Goal: Information Seeking & Learning: Learn about a topic

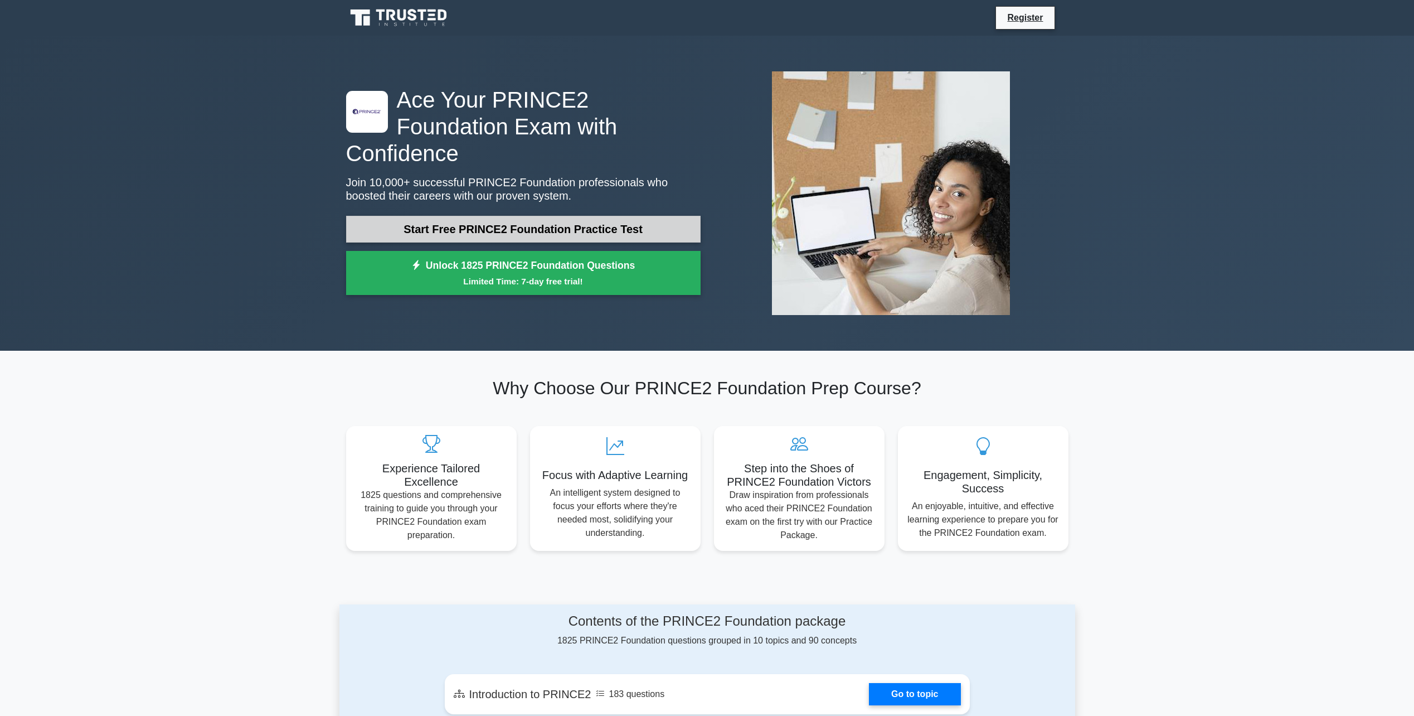
click at [531, 216] on link "Start Free PRINCE2 Foundation Practice Test" at bounding box center [523, 229] width 354 height 27
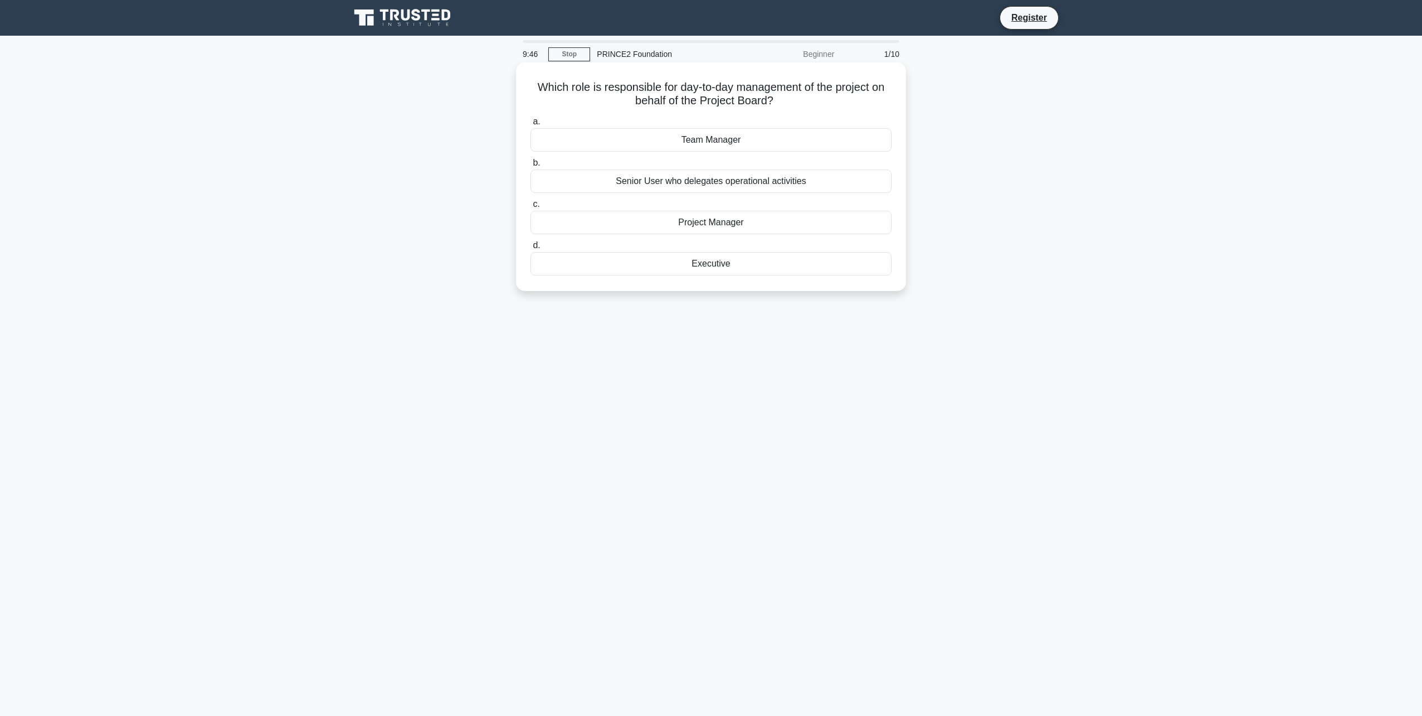
click at [680, 223] on div "Project Manager" at bounding box center [711, 222] width 361 height 23
click at [531, 208] on input "c. Project Manager" at bounding box center [531, 204] width 0 height 7
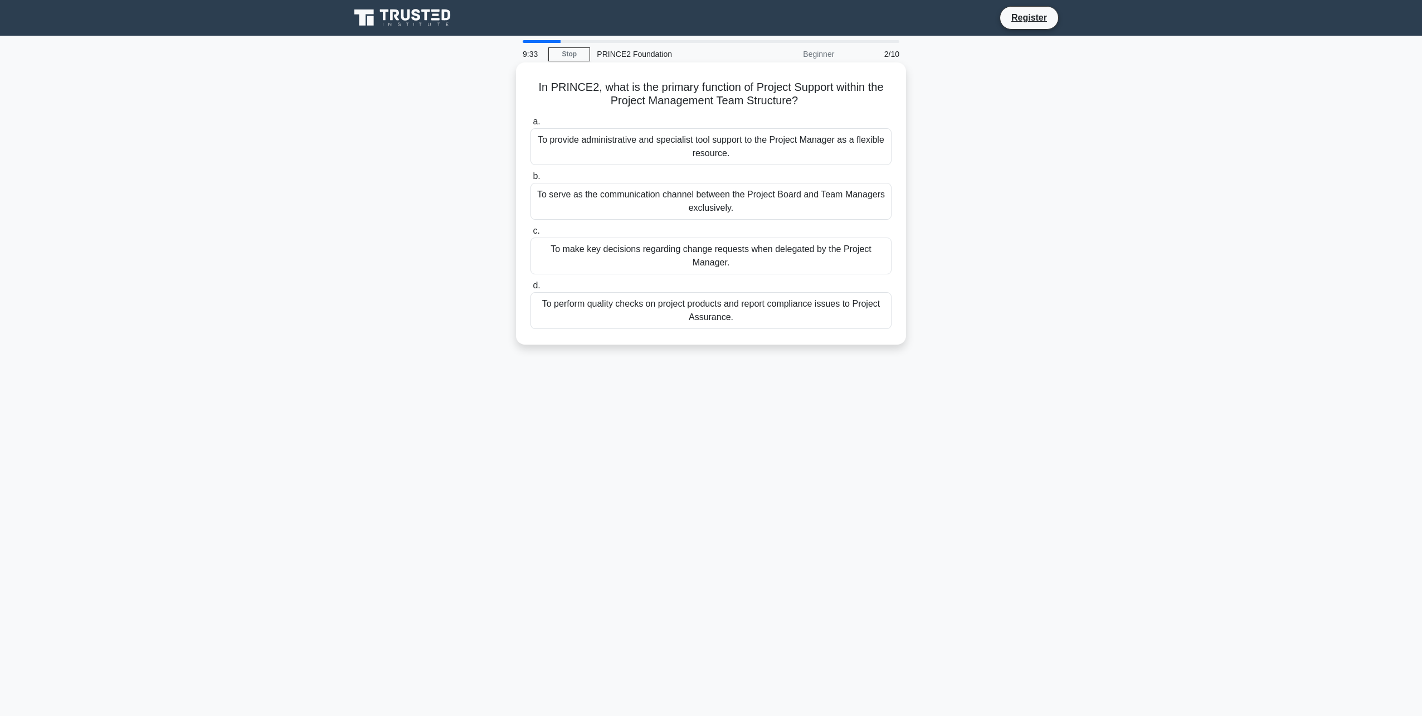
click at [738, 150] on div "To provide administrative and specialist tool support to the Project Manager as…" at bounding box center [711, 146] width 361 height 37
click at [531, 125] on input "a. To provide administrative and specialist tool support to the Project Manager…" at bounding box center [531, 121] width 0 height 7
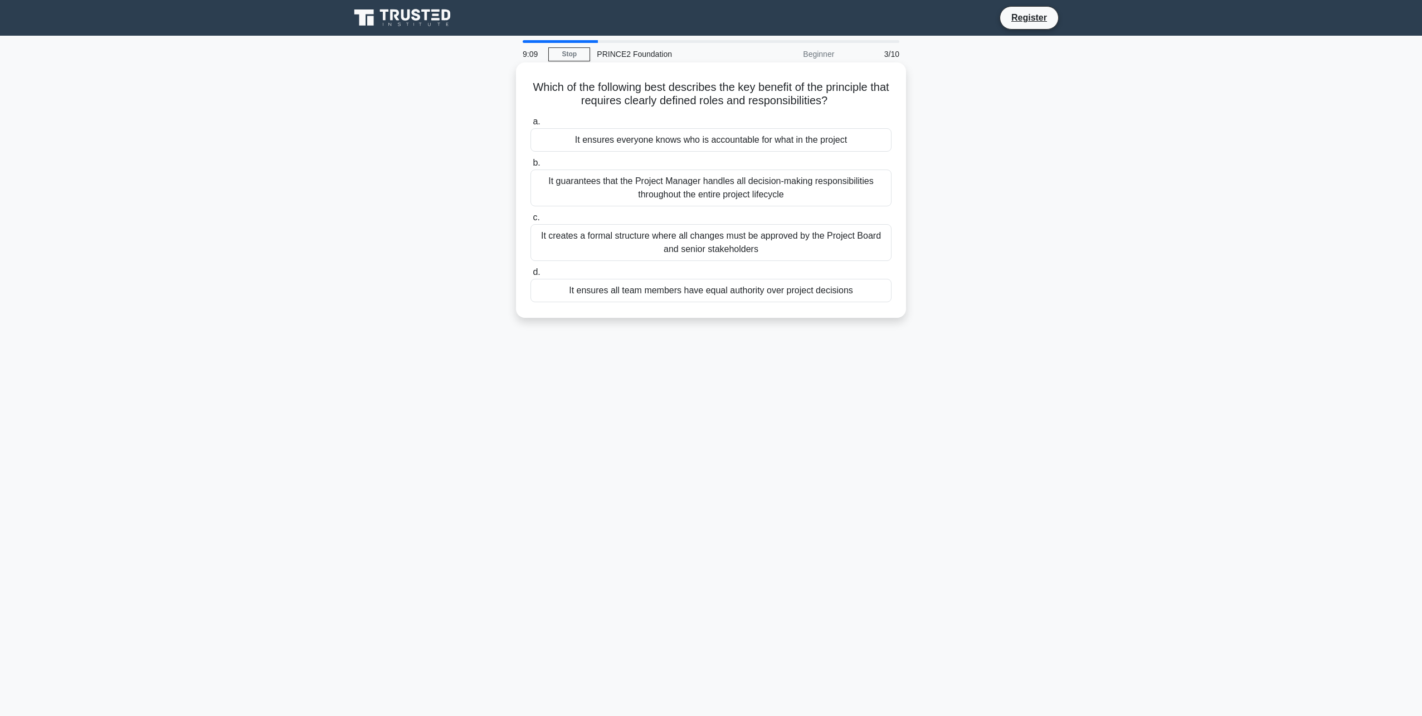
click at [708, 144] on div "It ensures everyone knows who is accountable for what in the project" at bounding box center [711, 139] width 361 height 23
click at [531, 125] on input "a. It ensures everyone knows who is accountable for what in the project" at bounding box center [531, 121] width 0 height 7
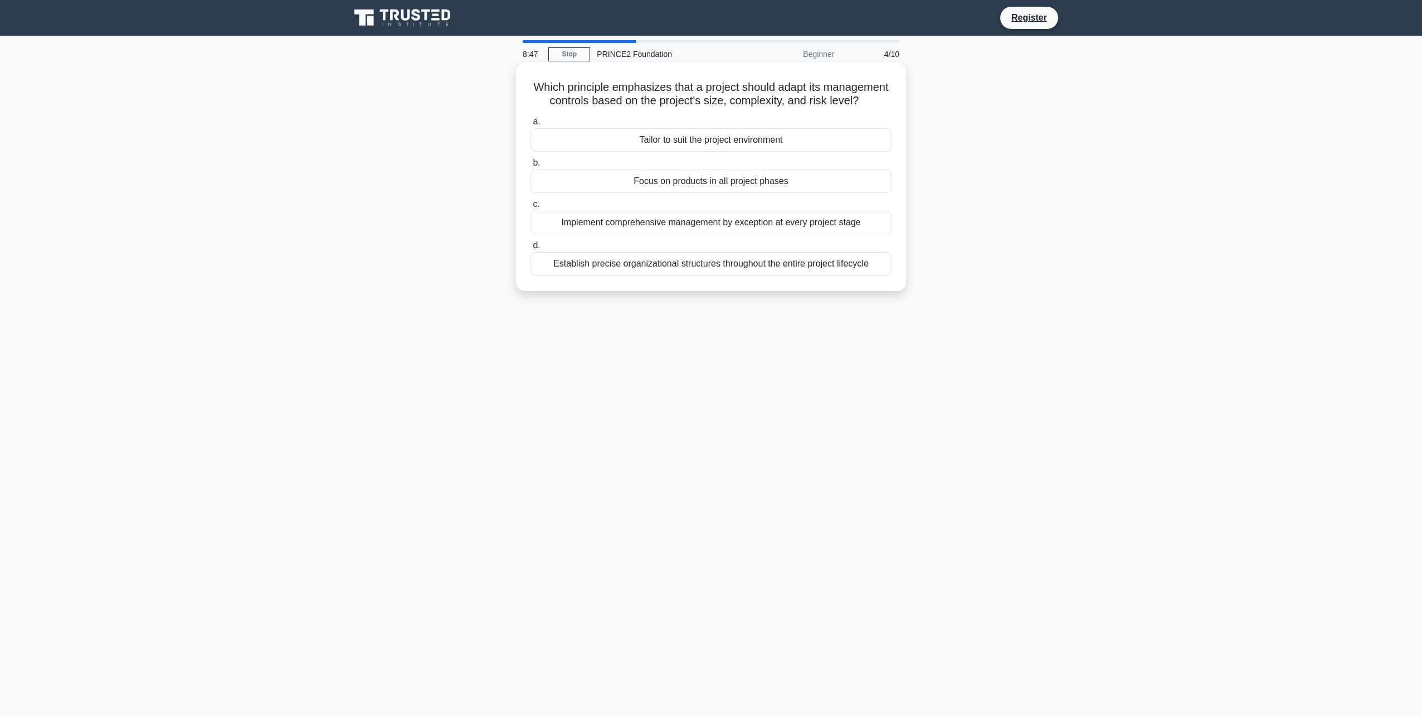
click at [699, 152] on div "Tailor to suit the project environment" at bounding box center [711, 139] width 361 height 23
click at [531, 125] on input "a. Tailor to suit the project environment" at bounding box center [531, 121] width 0 height 7
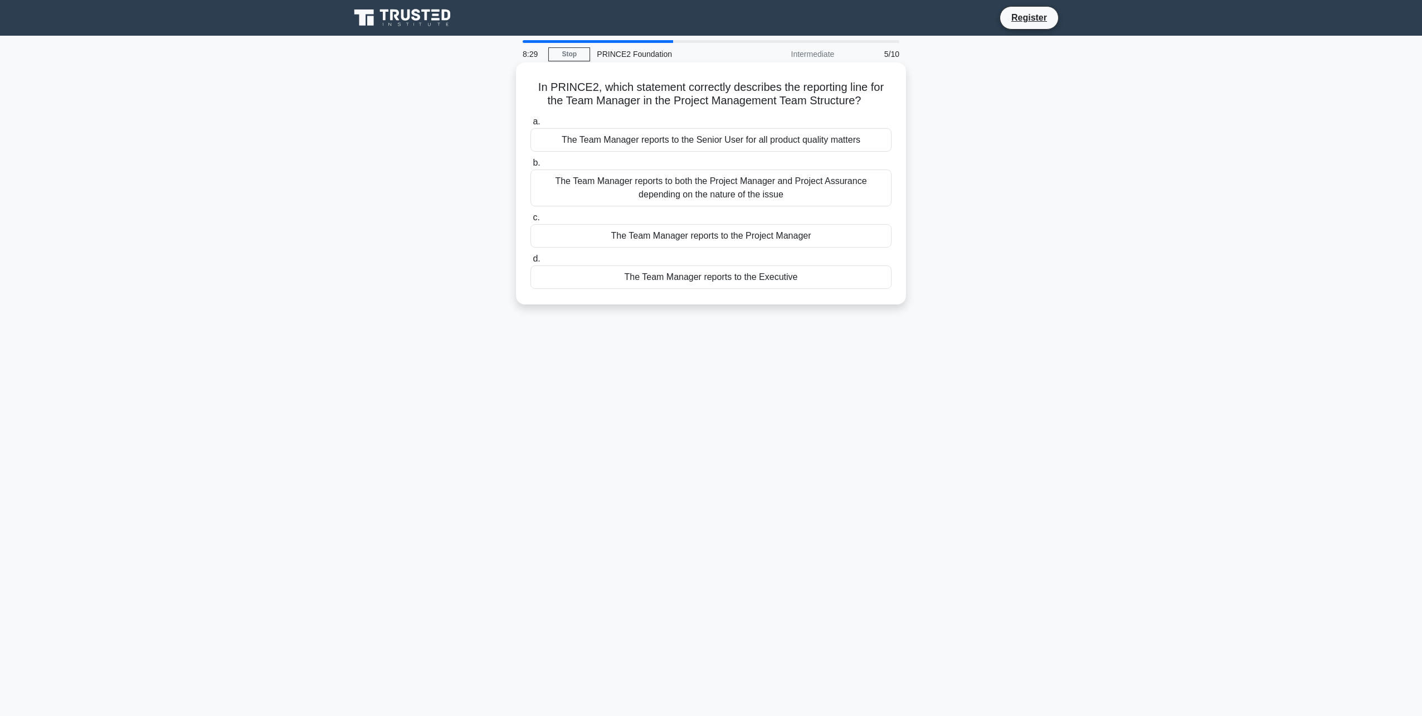
click at [709, 235] on div "The Team Manager reports to the Project Manager" at bounding box center [711, 235] width 361 height 23
click at [531, 221] on input "c. The Team Manager reports to the Project Manager" at bounding box center [531, 217] width 0 height 7
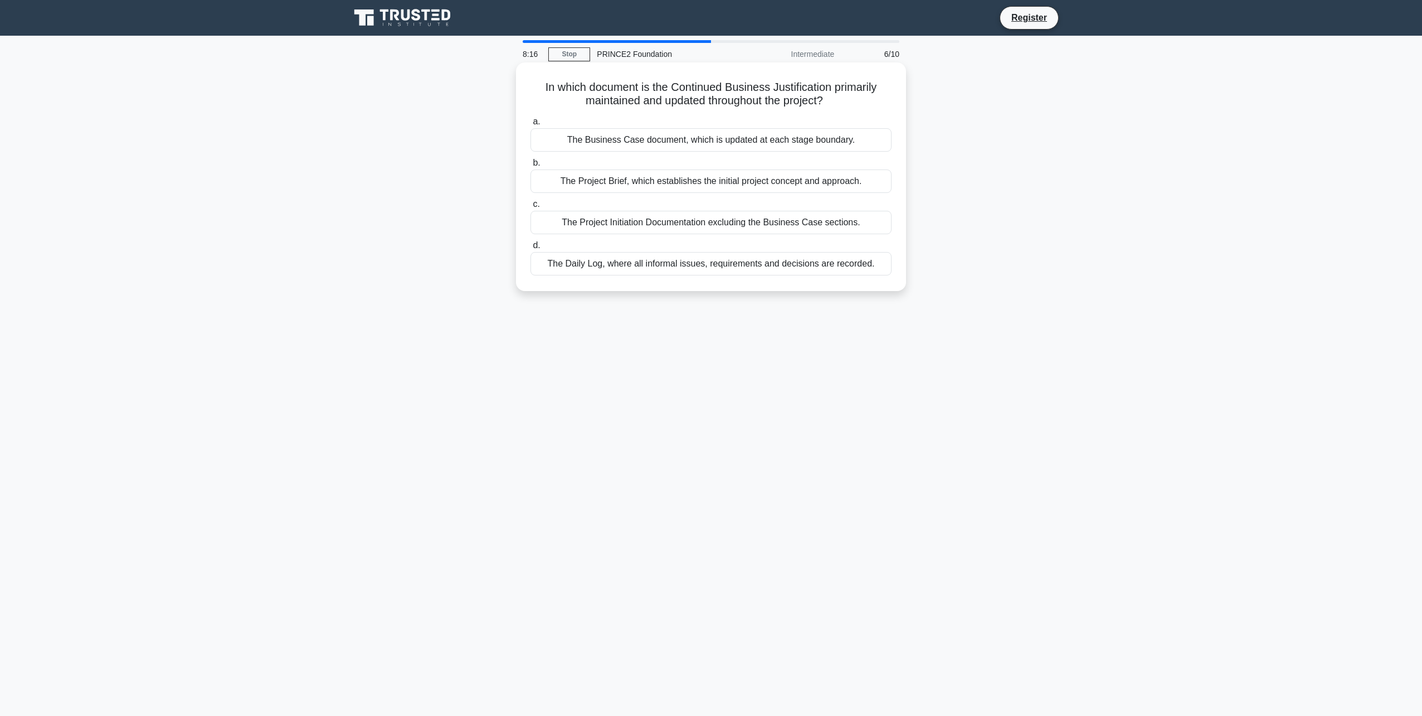
click at [701, 140] on div "The Business Case document, which is updated at each stage boundary." at bounding box center [711, 139] width 361 height 23
click at [531, 125] on input "a. The Business Case document, which is updated at each stage boundary." at bounding box center [531, 121] width 0 height 7
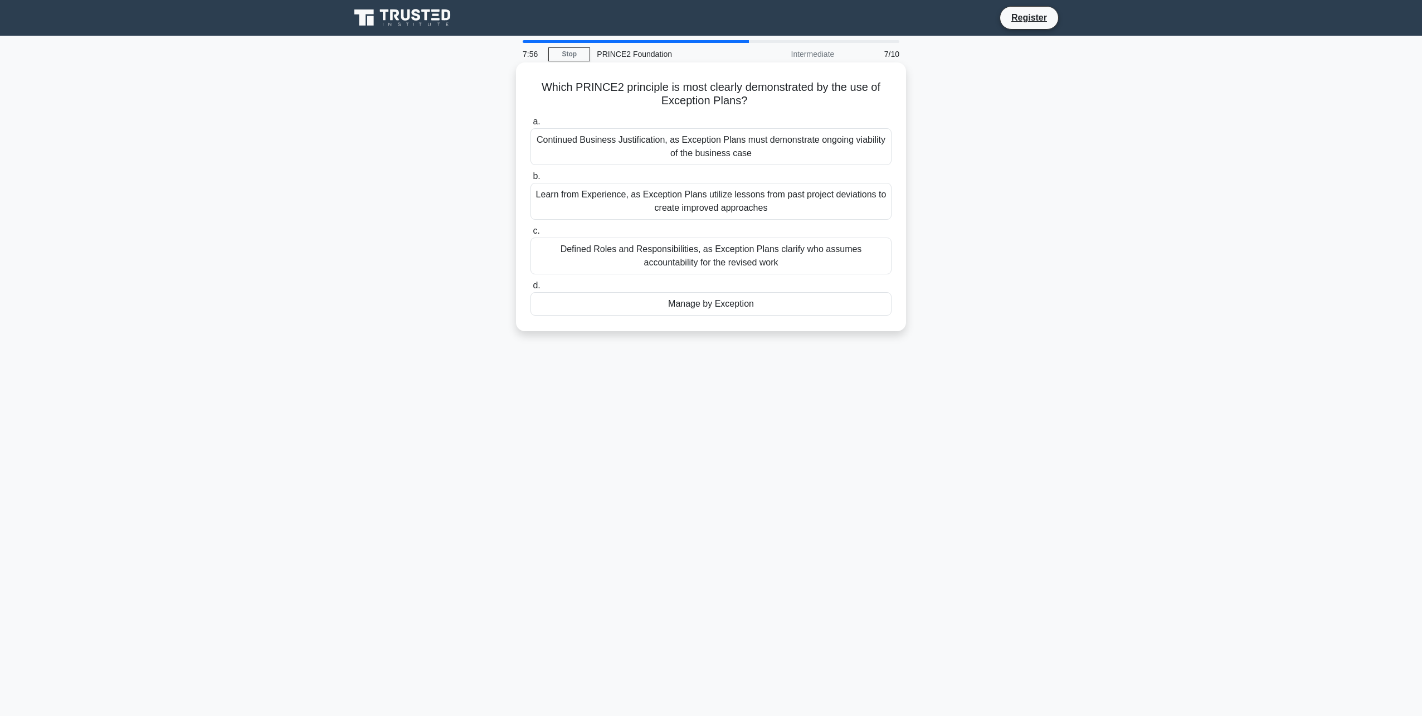
click at [689, 306] on div "Manage by Exception" at bounding box center [711, 303] width 361 height 23
click at [531, 289] on input "d. Manage by Exception" at bounding box center [531, 285] width 0 height 7
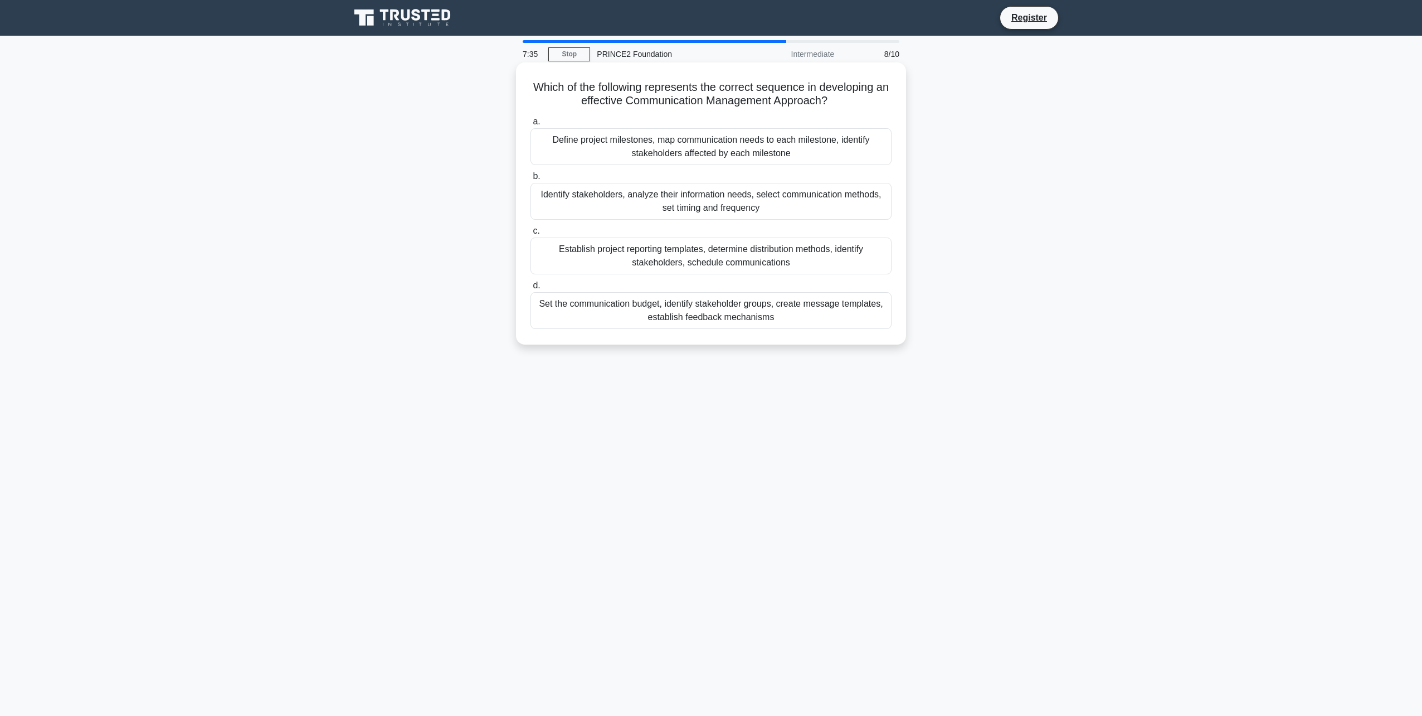
click at [706, 197] on div "Identify stakeholders, analyze their information needs, select communication me…" at bounding box center [711, 201] width 361 height 37
click at [531, 180] on input "b. Identify stakeholders, analyze their information needs, select communication…" at bounding box center [531, 176] width 0 height 7
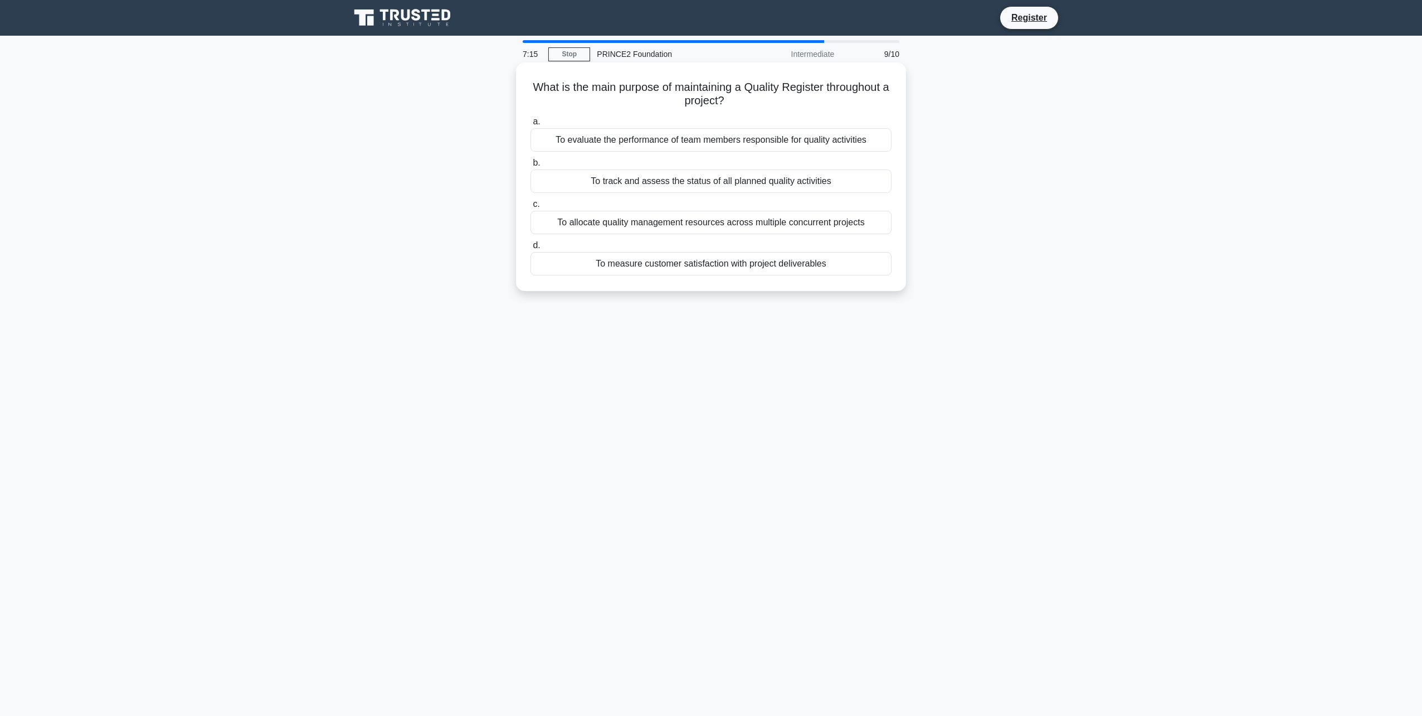
click at [692, 183] on div "To track and assess the status of all planned quality activities" at bounding box center [711, 180] width 361 height 23
click at [531, 167] on input "b. To track and assess the status of all planned quality activities" at bounding box center [531, 162] width 0 height 7
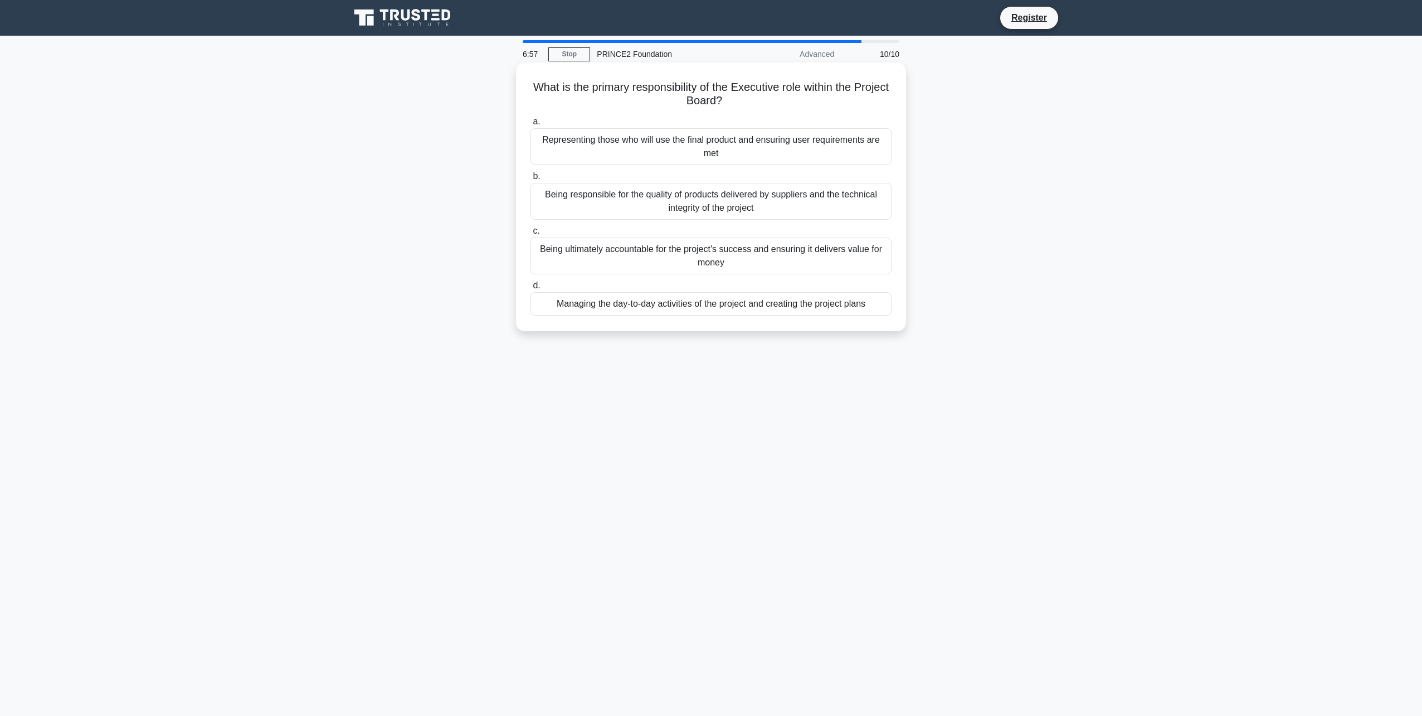
click at [687, 262] on div "Being ultimately accountable for the project's success and ensuring it delivers…" at bounding box center [711, 255] width 361 height 37
click at [531, 235] on input "c. Being ultimately accountable for the project's success and ensuring it deliv…" at bounding box center [531, 230] width 0 height 7
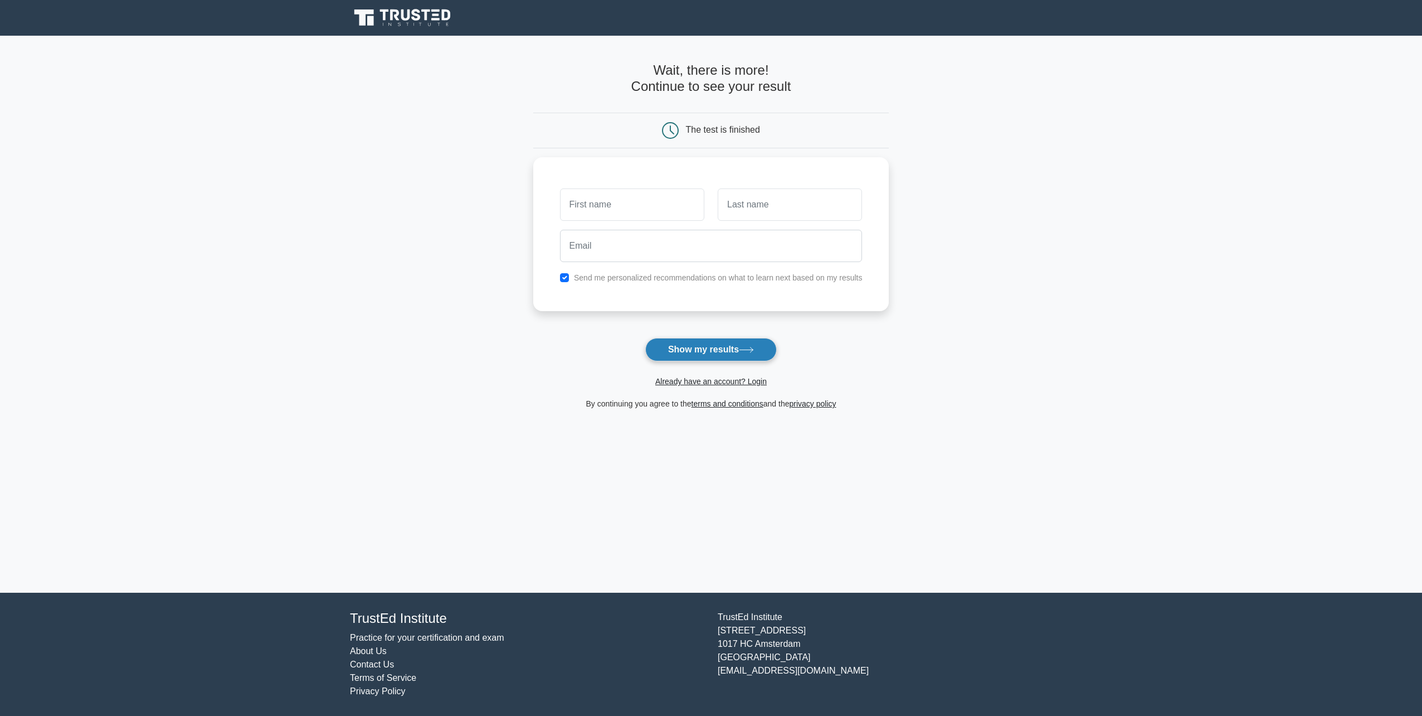
click at [727, 351] on button "Show my results" at bounding box center [711, 349] width 132 height 23
click at [640, 203] on input "text" at bounding box center [632, 202] width 144 height 32
type input "jack"
type input "jacky"
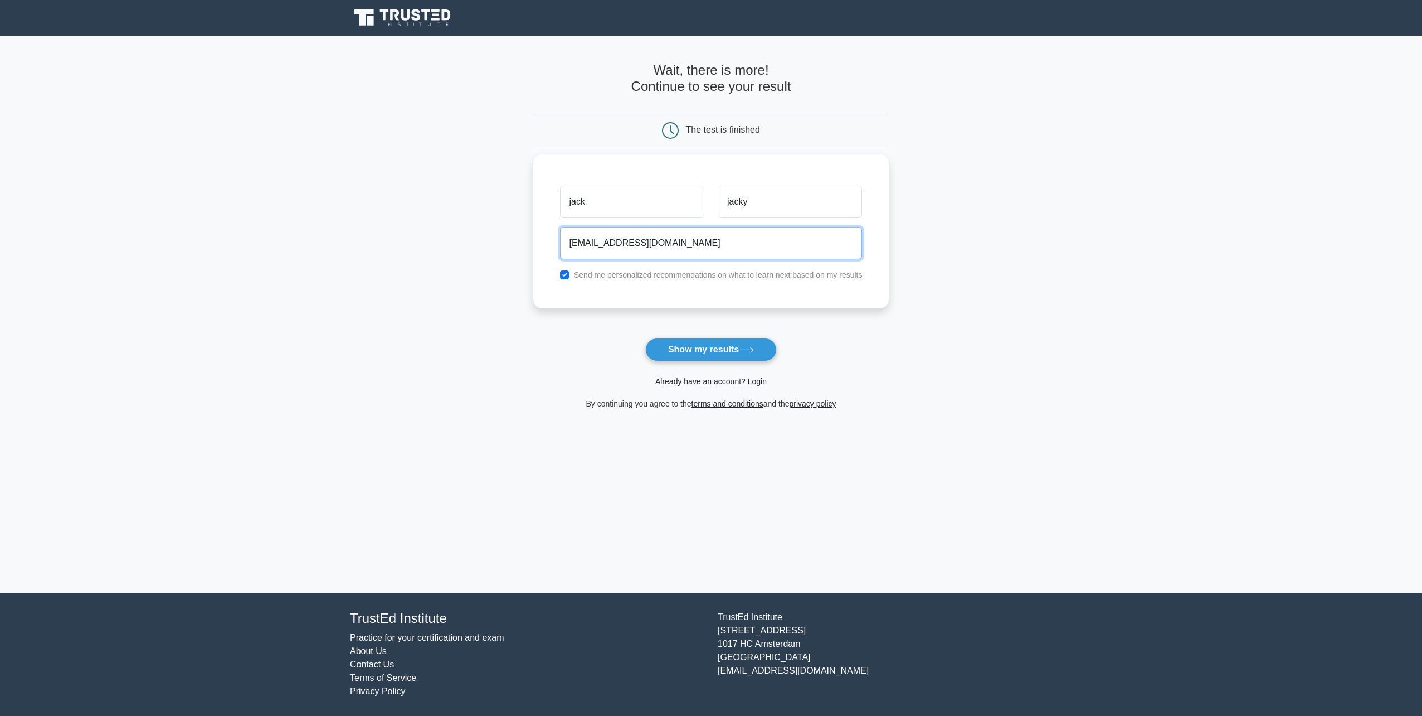
type input "juack2@dod.be"
click at [566, 273] on input "checkbox" at bounding box center [564, 274] width 9 height 9
checkbox input "false"
click at [726, 352] on button "Show my results" at bounding box center [711, 349] width 132 height 23
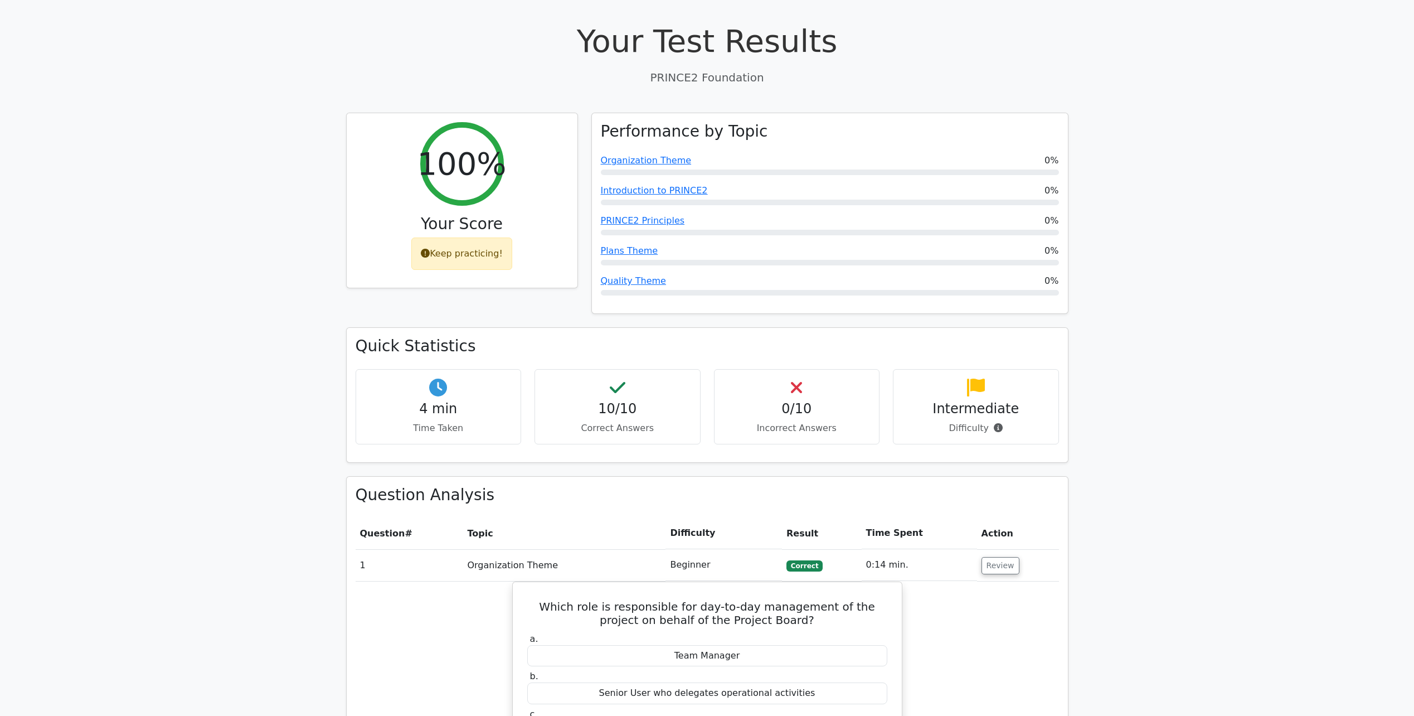
scroll to position [116, 0]
